Goal: Task Accomplishment & Management: Manage account settings

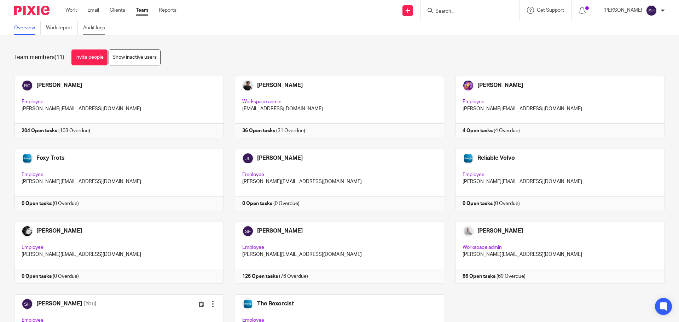
click at [96, 27] on link "Audit logs" at bounding box center [96, 28] width 27 height 14
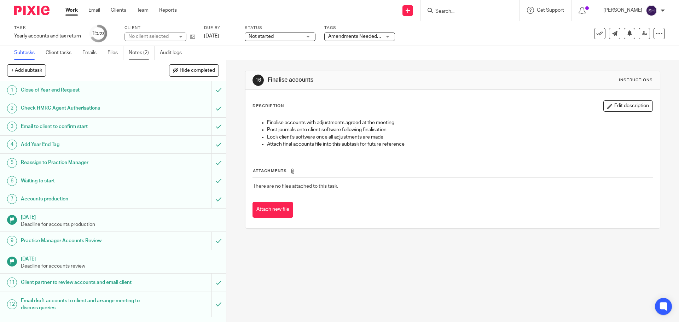
click at [135, 53] on link "Notes (2)" at bounding box center [142, 53] width 26 height 14
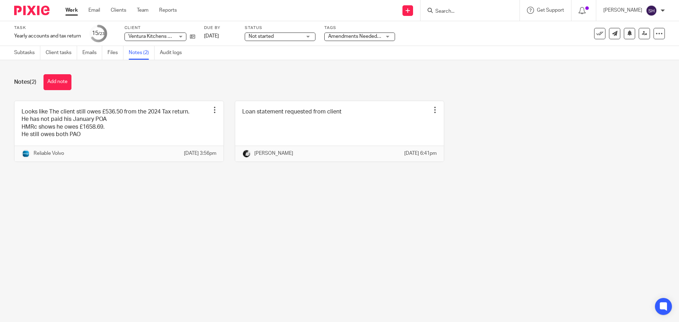
click at [335, 35] on span "Amendments Needed + 1" at bounding box center [356, 36] width 57 height 5
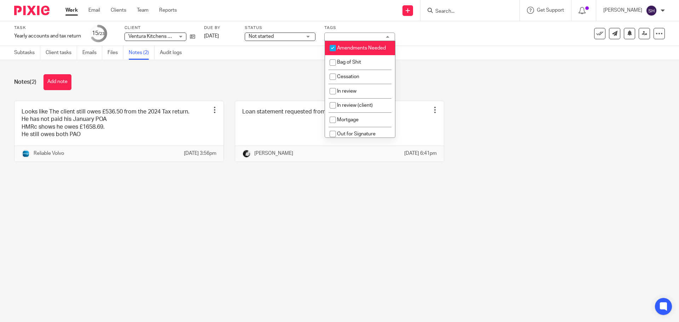
click at [330, 47] on input "checkbox" at bounding box center [332, 47] width 13 height 13
checkbox input "false"
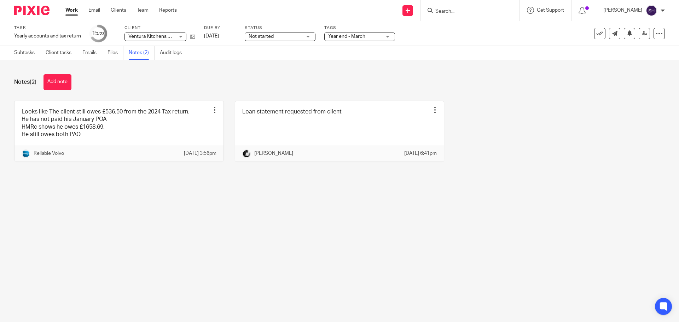
click at [430, 34] on div "Task Yearly accounts and tax return Save Yearly accounts and tax return 15 /23 …" at bounding box center [285, 33] width 542 height 17
click at [32, 52] on link "Subtasks" at bounding box center [27, 53] width 26 height 14
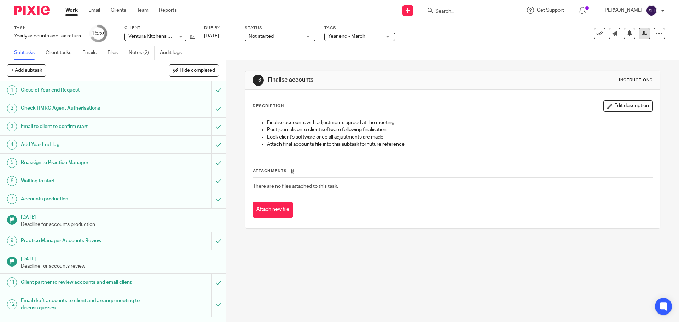
click at [639, 36] on link at bounding box center [643, 33] width 11 height 11
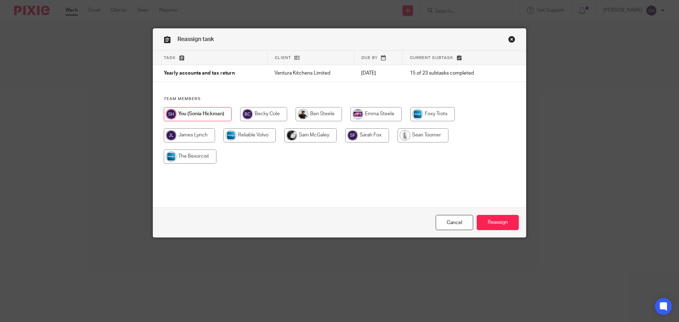
click at [251, 115] on input "radio" at bounding box center [263, 114] width 47 height 14
radio input "true"
click at [489, 217] on input "Reassign" at bounding box center [497, 222] width 42 height 15
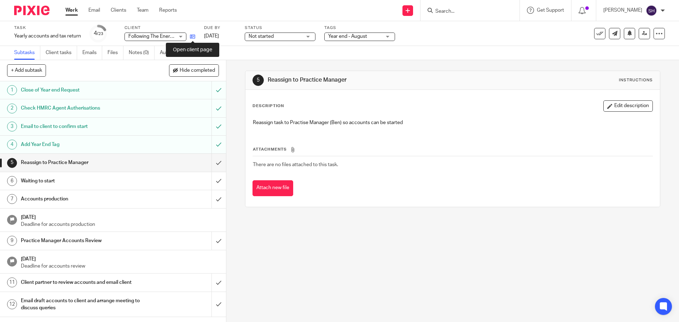
click at [193, 36] on icon at bounding box center [192, 36] width 5 height 5
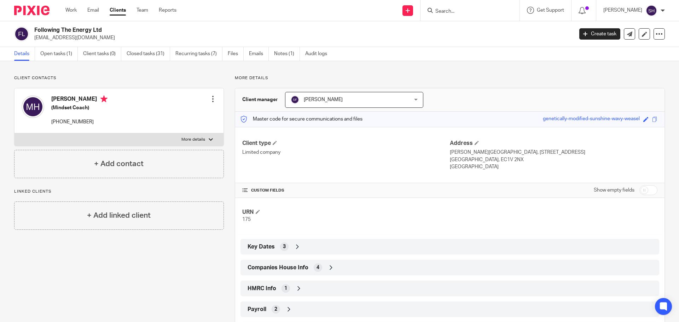
click at [303, 268] on span "Companies House Info" at bounding box center [277, 267] width 61 height 7
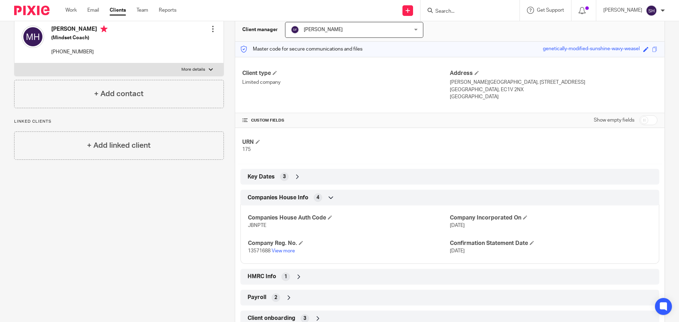
scroll to position [71, 0]
click at [292, 249] on link "View more" at bounding box center [282, 250] width 23 height 5
click at [315, 279] on div "HMRC Info 1" at bounding box center [450, 276] width 408 height 12
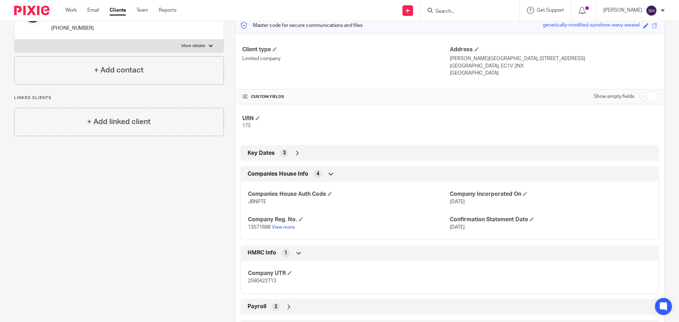
scroll to position [106, 0]
